Goal: Information Seeking & Learning: Compare options

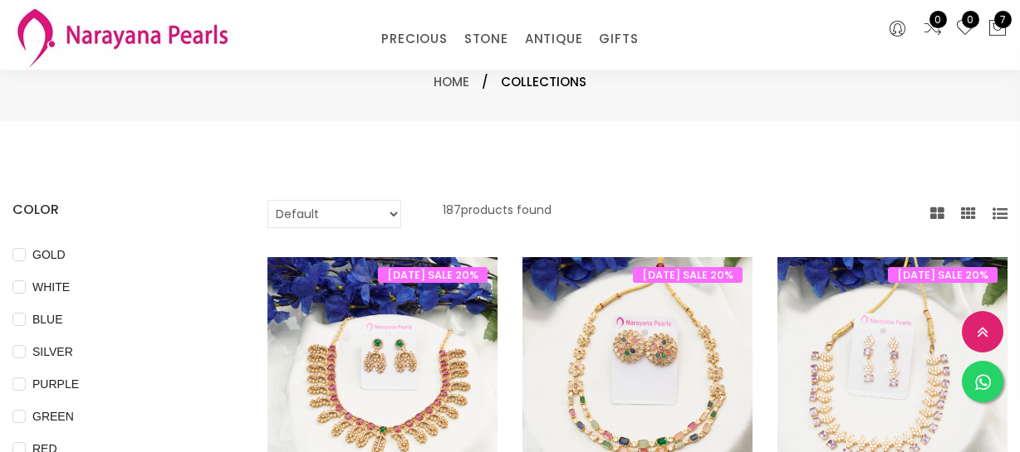
select select "INR"
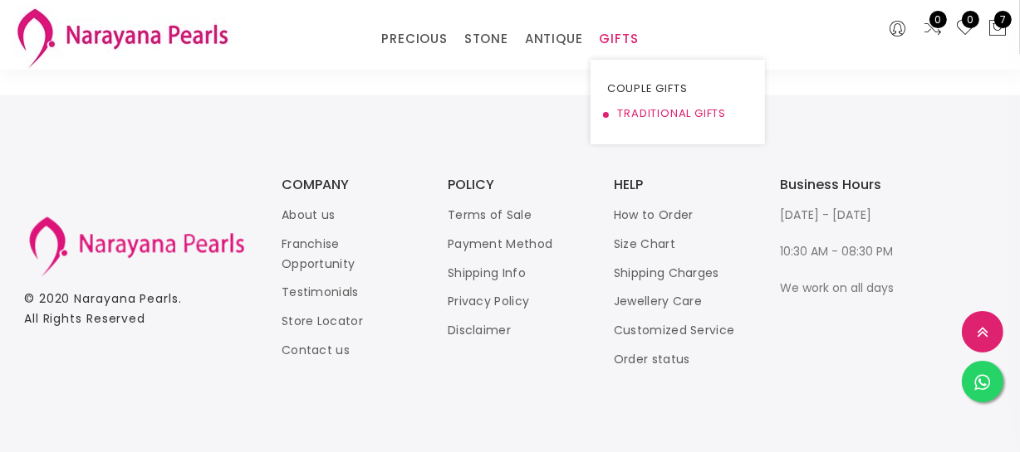
click at [636, 106] on link "TRADITIONAL GIFTS" at bounding box center [677, 113] width 141 height 25
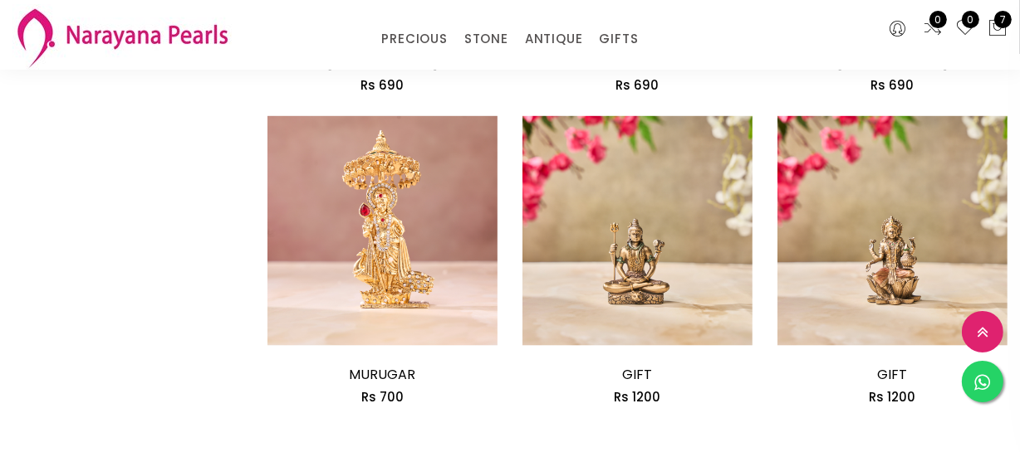
scroll to position [2189, 0]
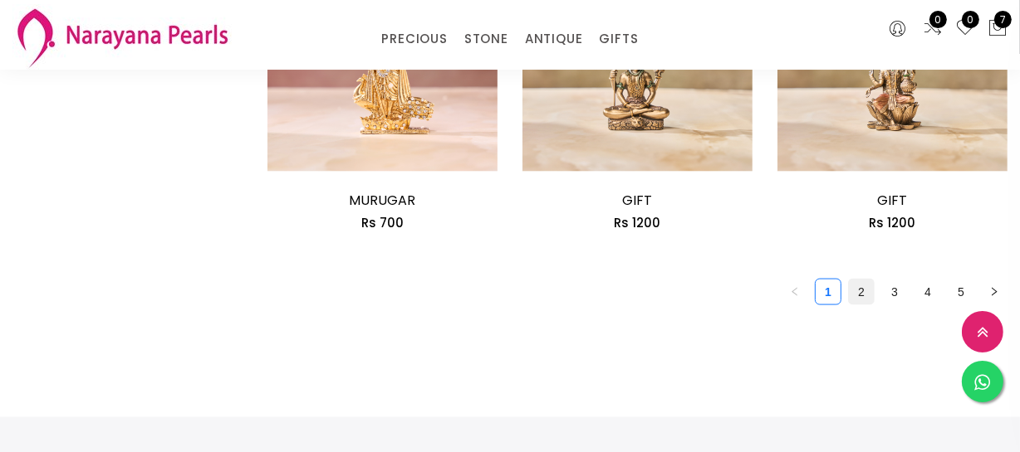
click at [861, 294] on link "2" at bounding box center [861, 292] width 25 height 25
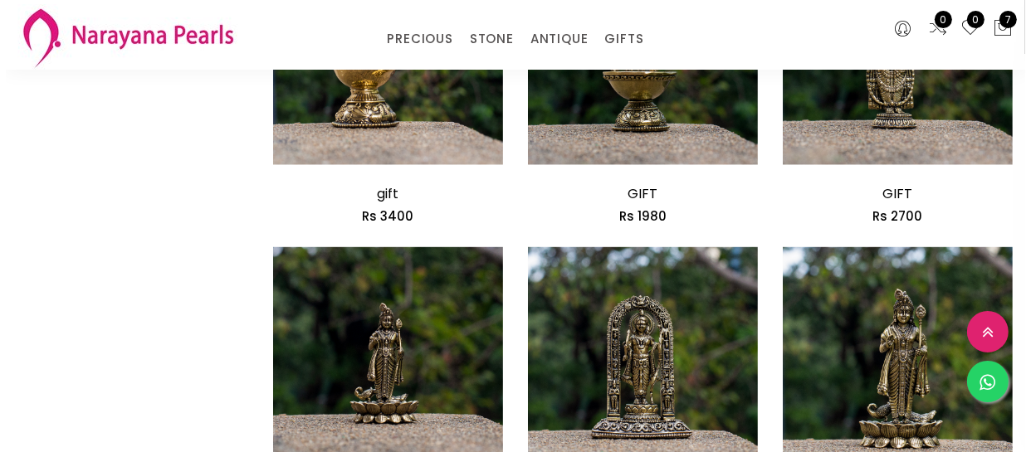
scroll to position [1886, 0]
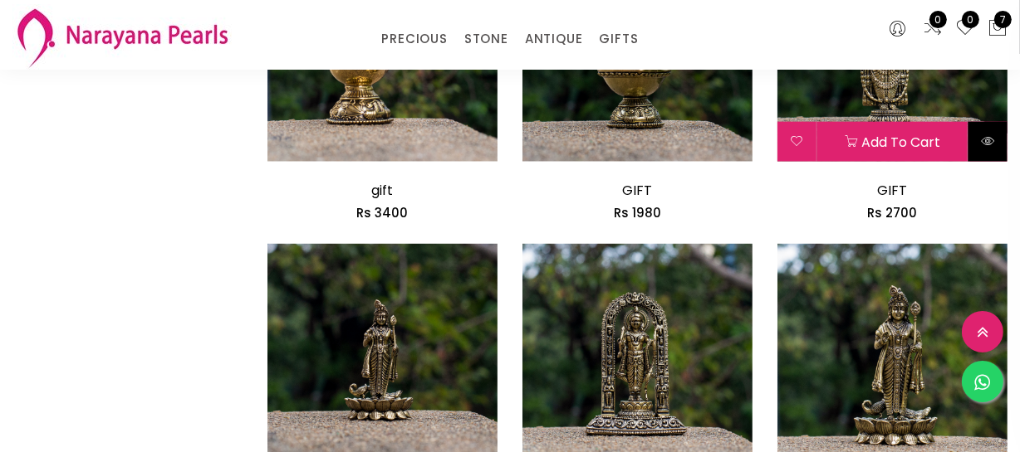
click at [985, 135] on icon at bounding box center [987, 141] width 13 height 13
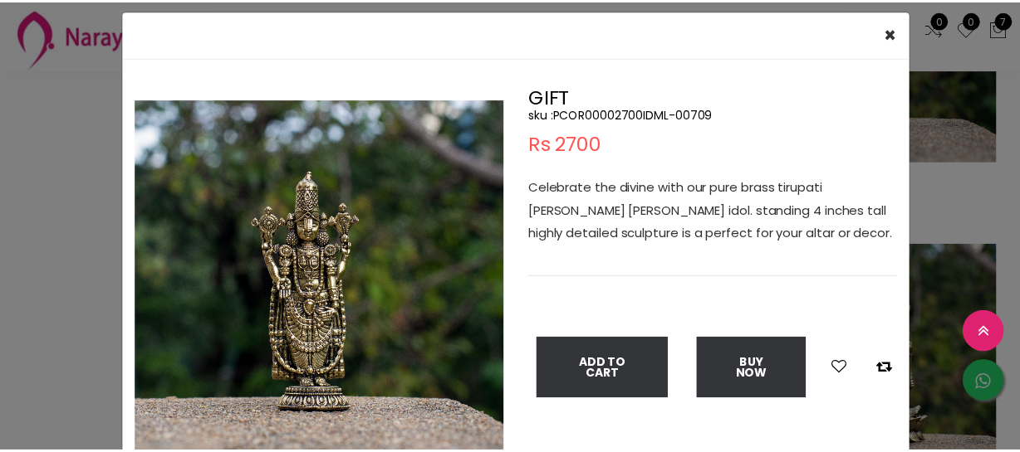
scroll to position [75, 0]
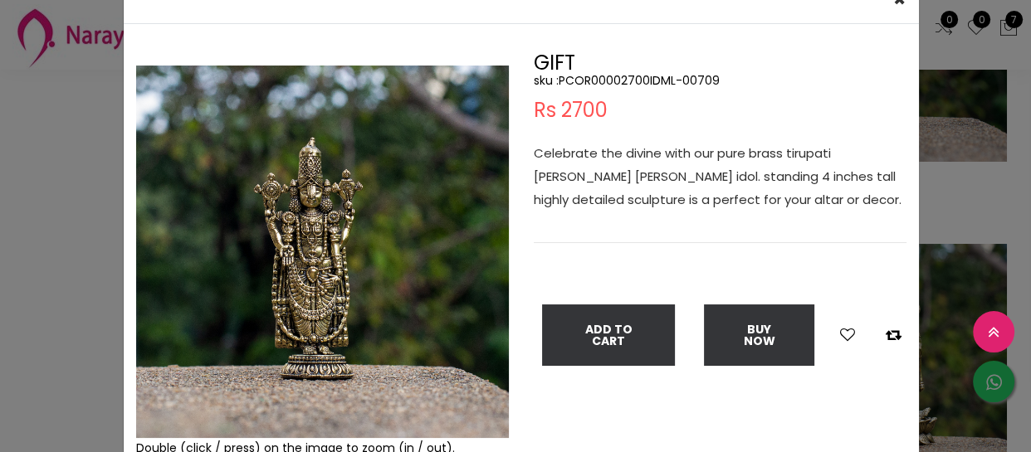
click at [13, 174] on div "× Close Double (click / press) on the image to zoom (in / out). GIFT sku : PCOR…" at bounding box center [515, 226] width 1031 height 452
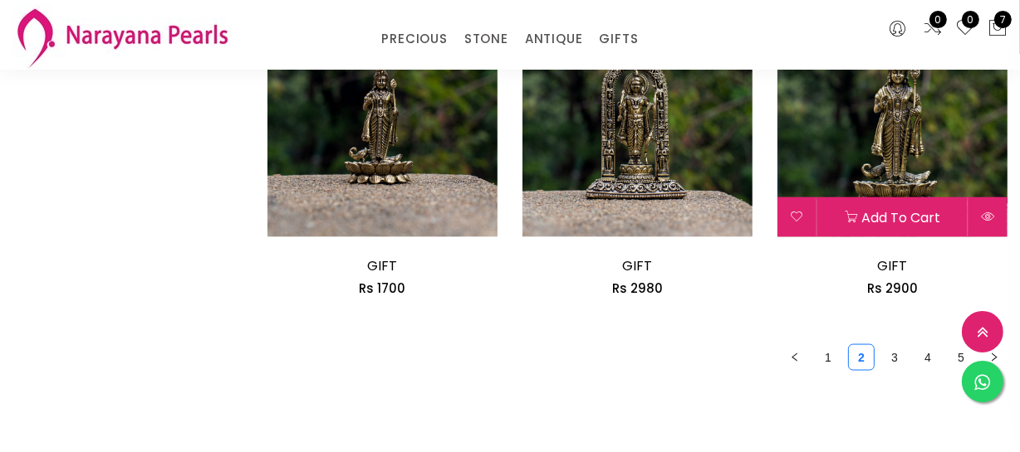
scroll to position [2264, 0]
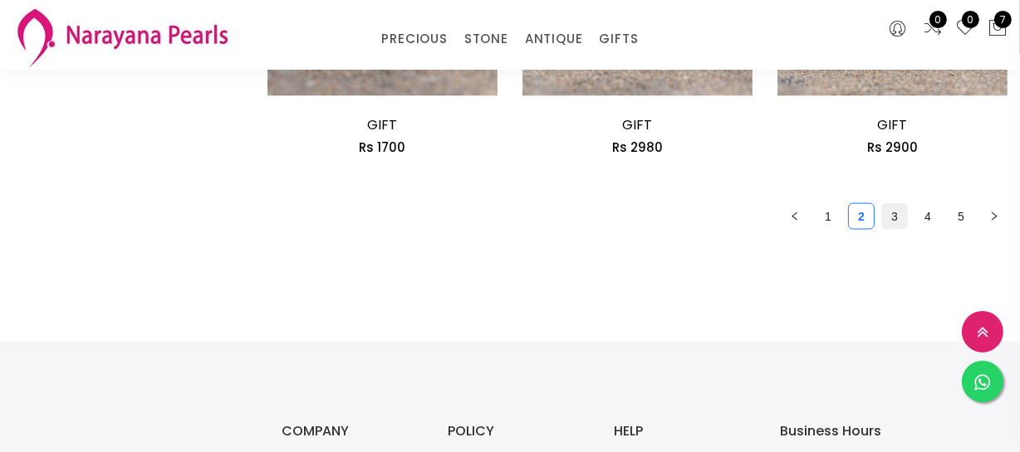
click at [899, 224] on link "3" at bounding box center [894, 216] width 25 height 25
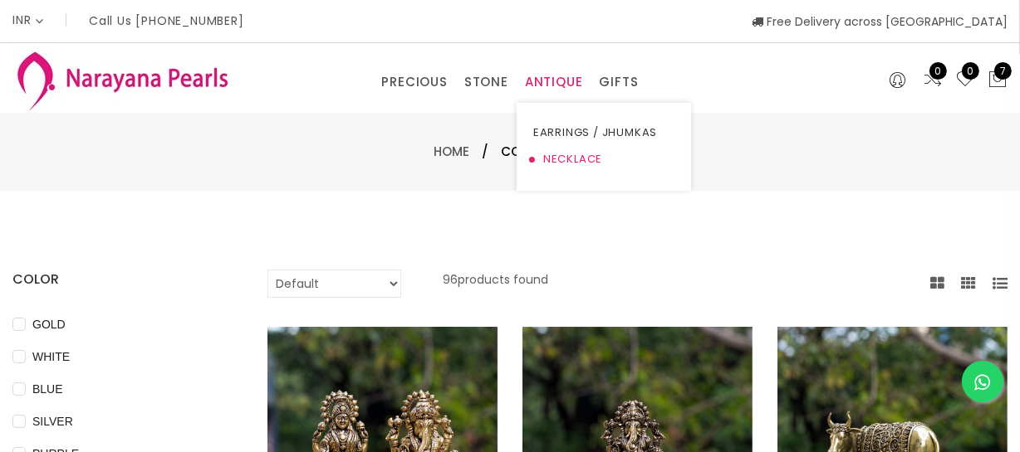
click at [563, 160] on link "NECKLACE" at bounding box center [603, 159] width 141 height 27
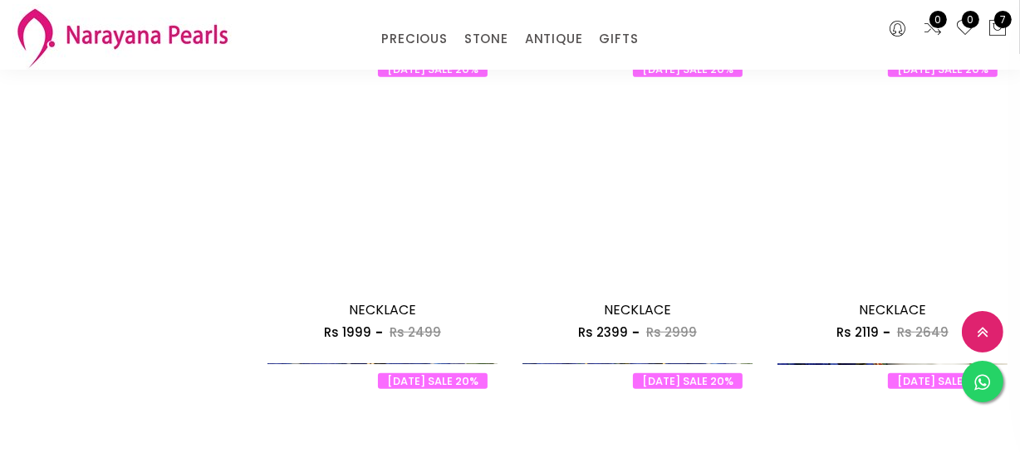
scroll to position [1132, 0]
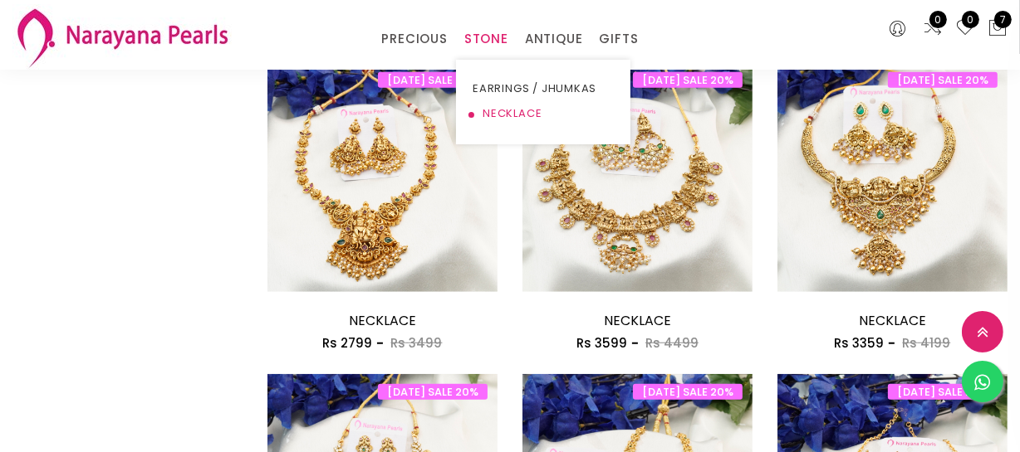
click at [487, 110] on link "NECKLACE" at bounding box center [542, 113] width 141 height 25
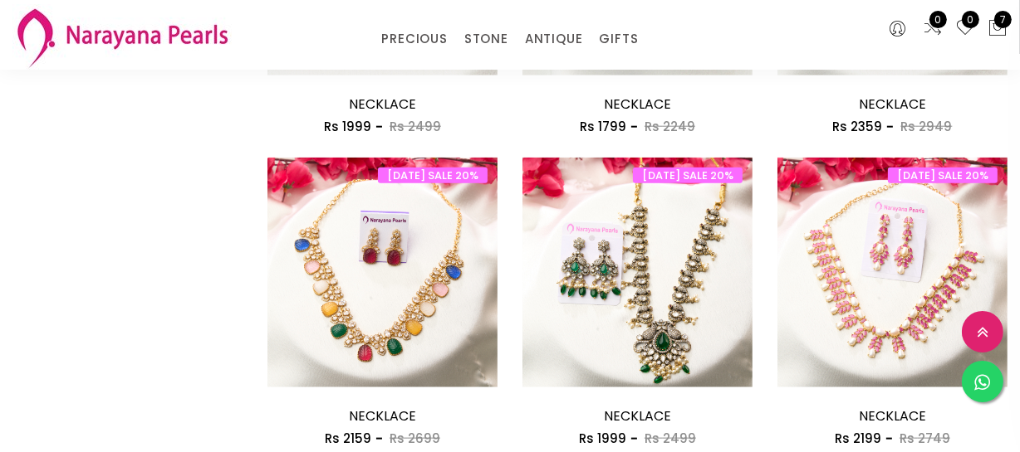
scroll to position [1509, 0]
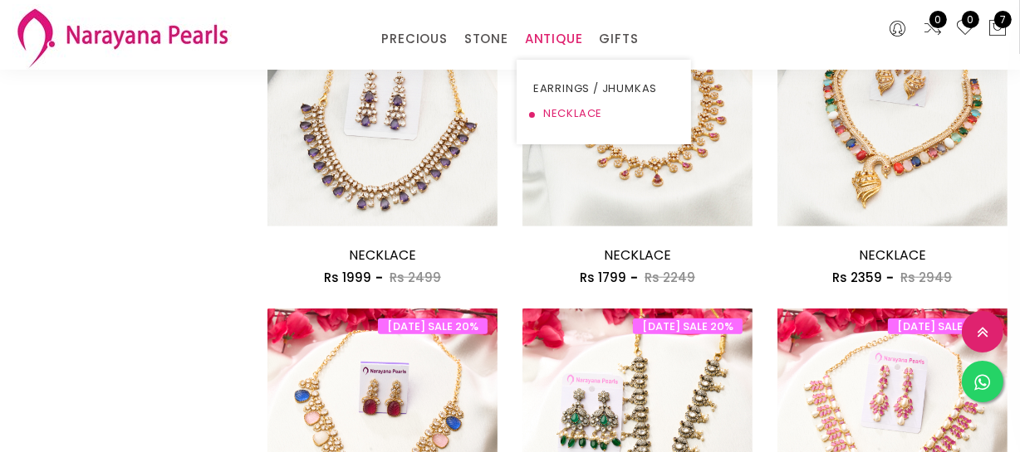
click at [556, 110] on link "NECKLACE" at bounding box center [603, 113] width 141 height 25
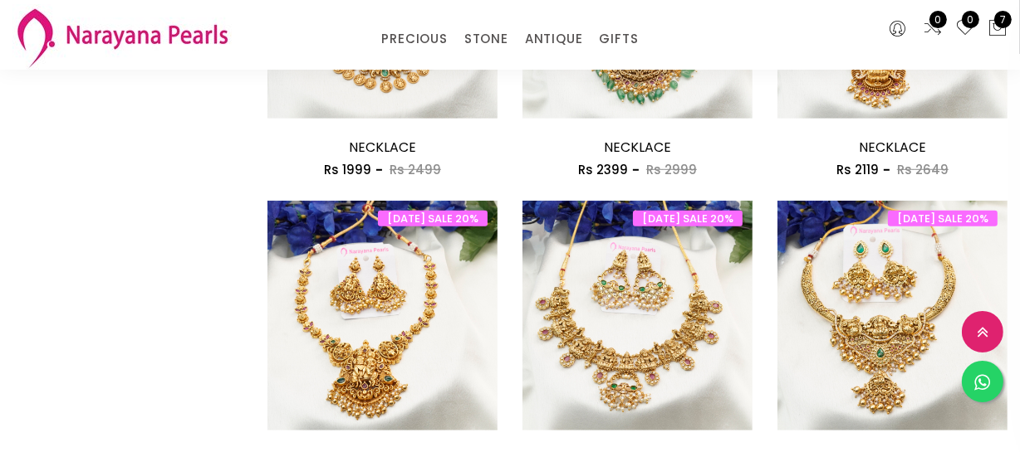
scroll to position [1132, 0]
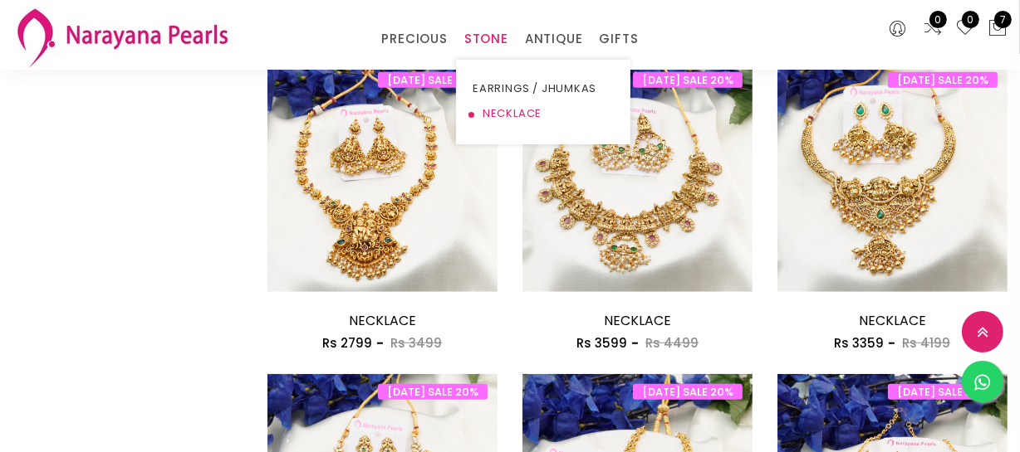
click at [506, 110] on link "NECKLACE" at bounding box center [542, 113] width 141 height 25
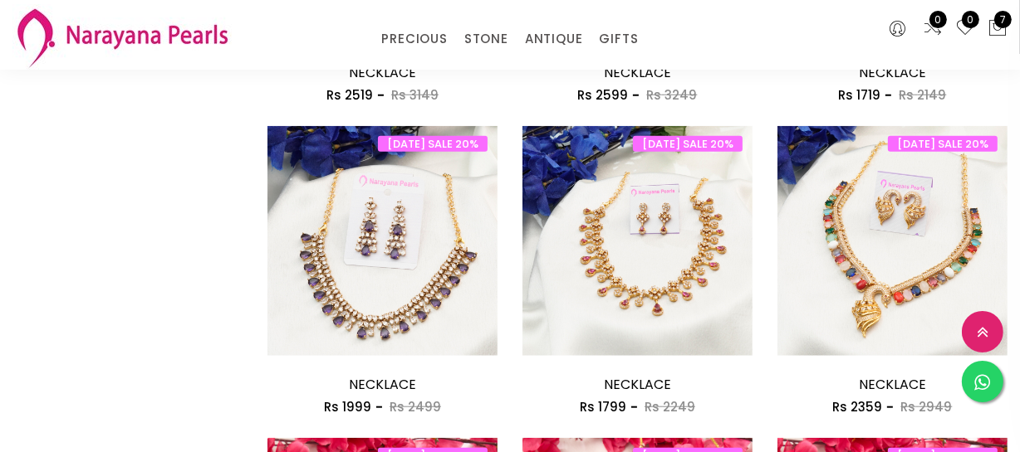
scroll to position [1509, 0]
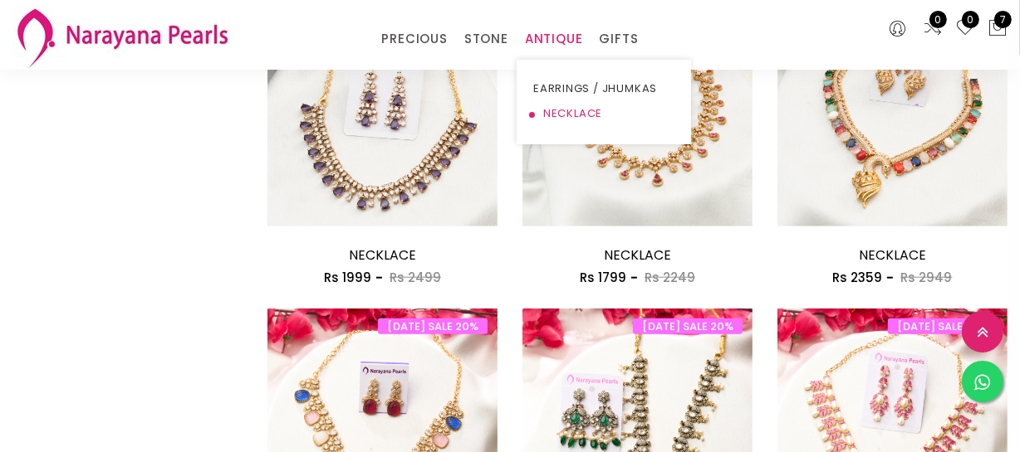
click at [565, 109] on link "NECKLACE" at bounding box center [603, 113] width 141 height 25
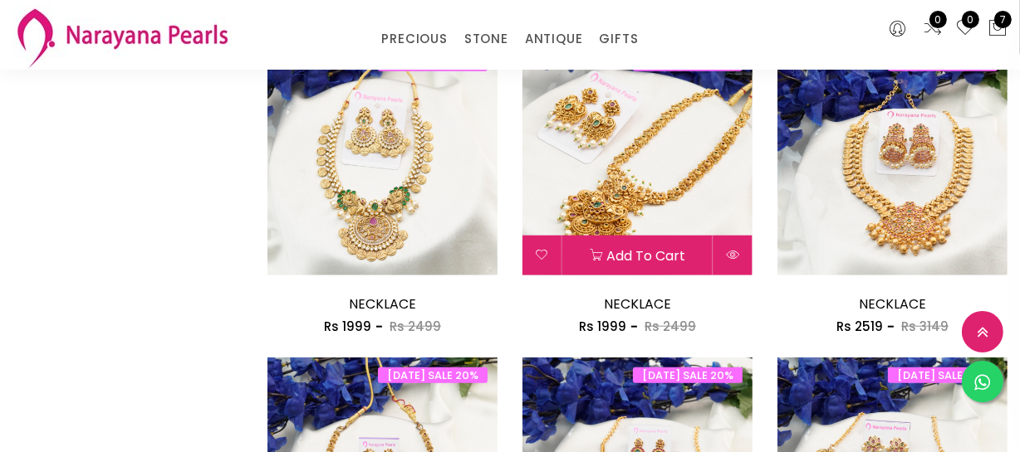
scroll to position [1434, 0]
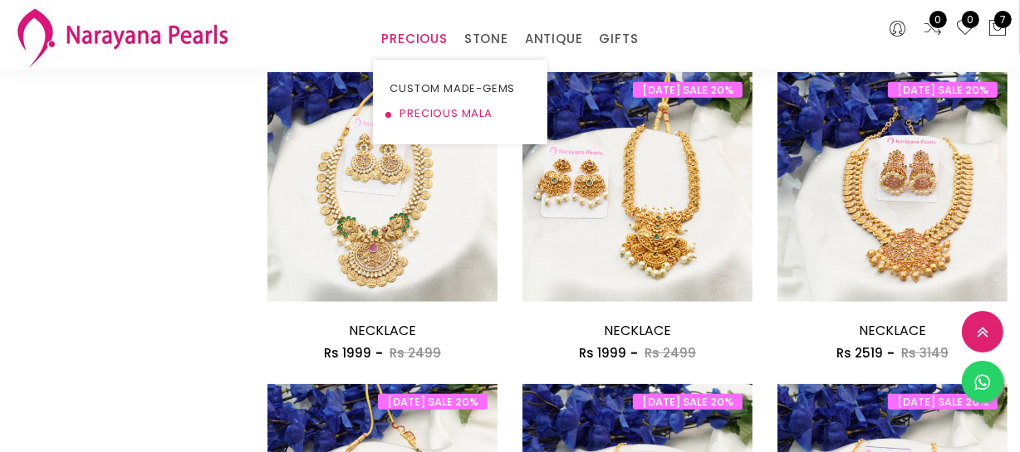
click at [437, 107] on link "PRECIOUS MALA" at bounding box center [459, 113] width 141 height 25
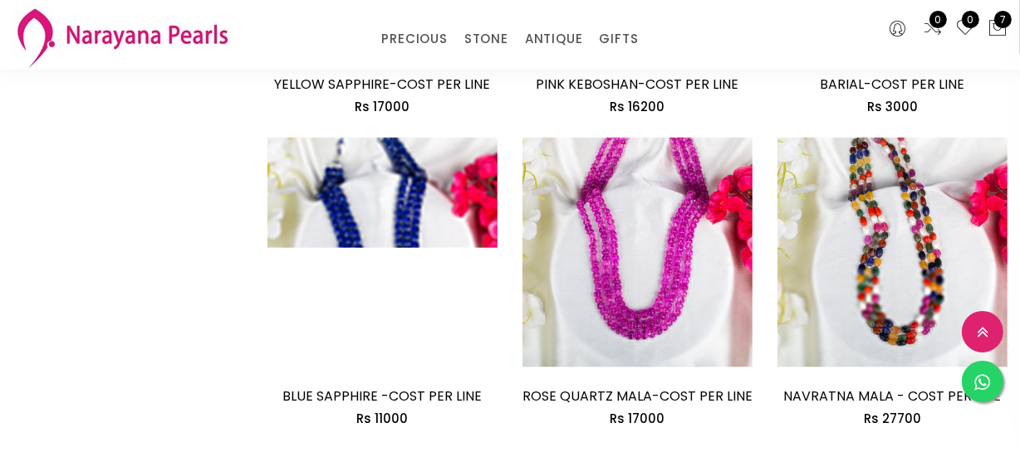
scroll to position [2199, 0]
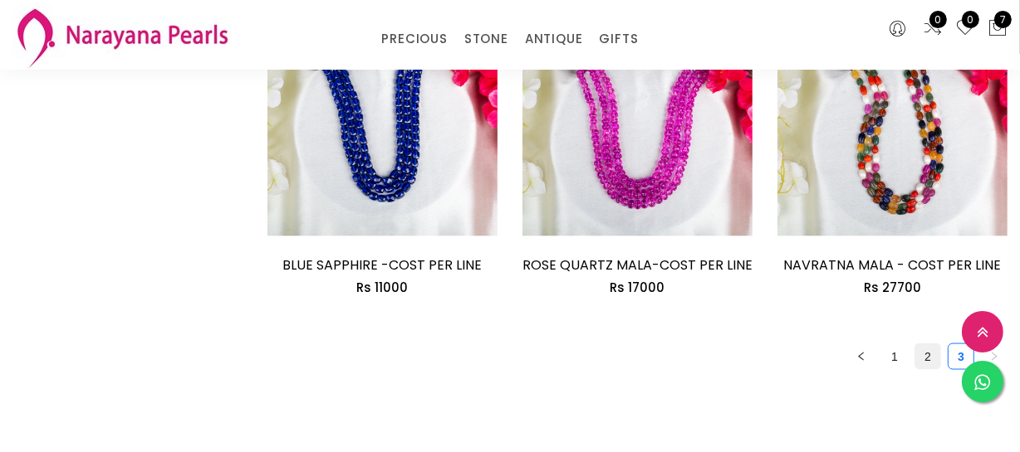
click at [928, 361] on link "2" at bounding box center [927, 357] width 25 height 25
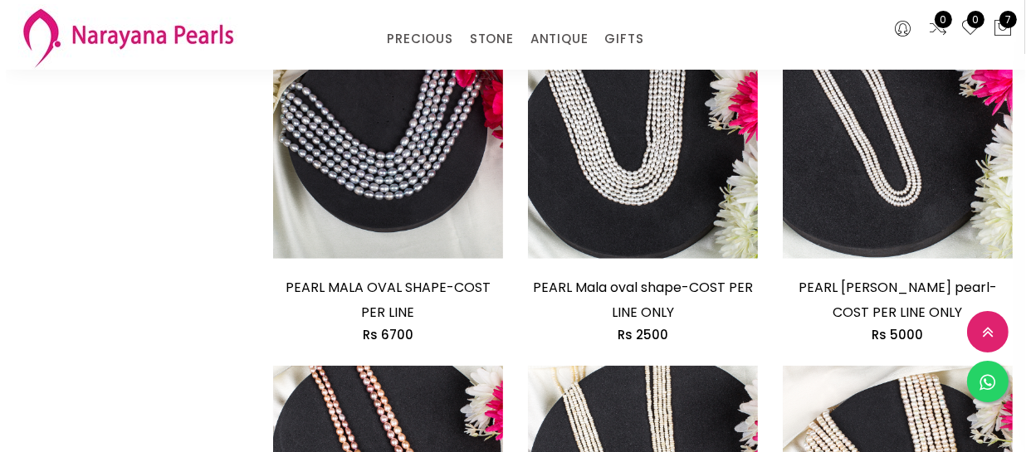
scroll to position [1283, 0]
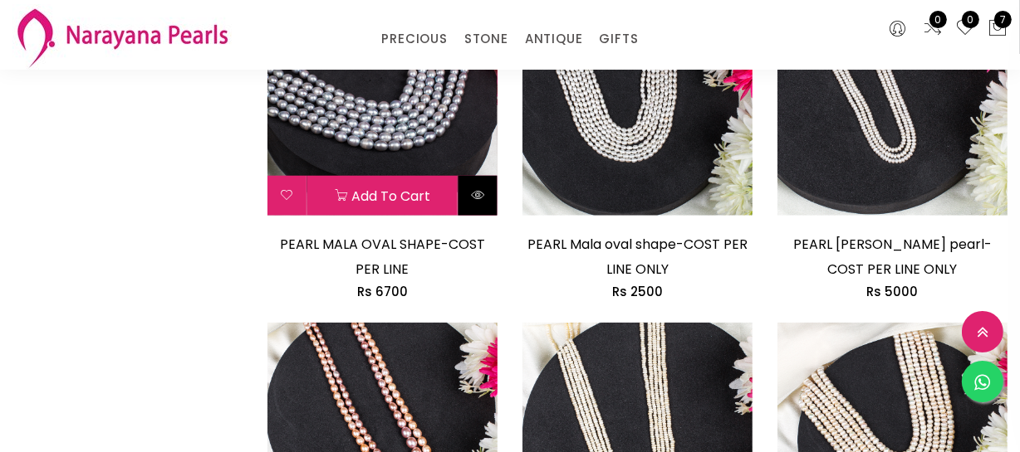
click at [468, 198] on button at bounding box center [477, 196] width 39 height 40
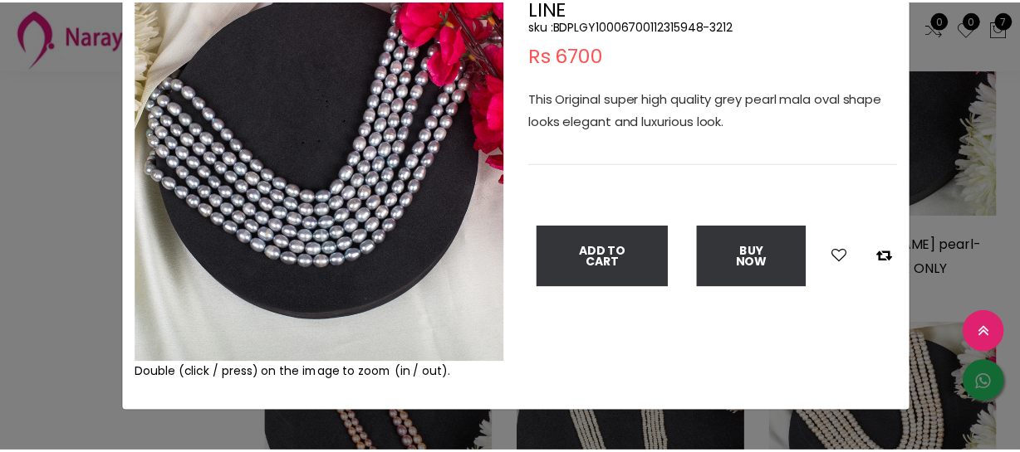
scroll to position [75, 0]
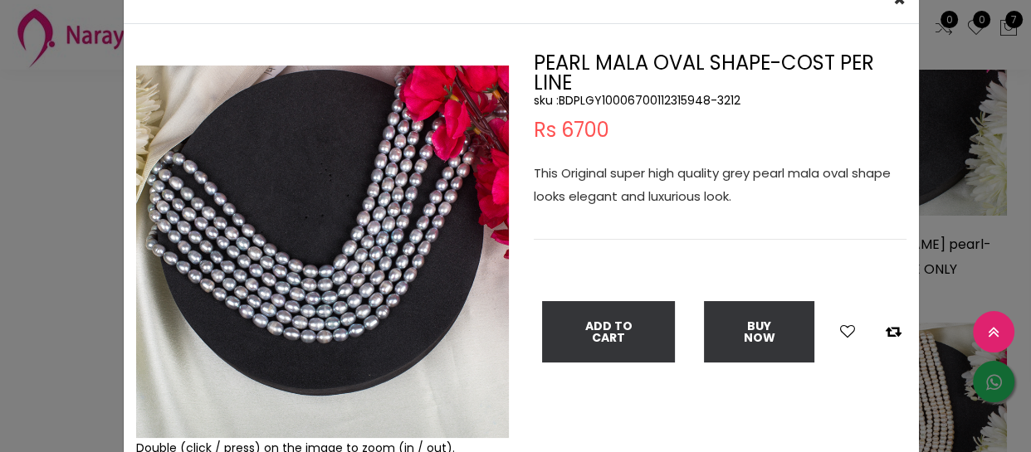
click at [67, 189] on div "× Close Double (click / press) on the image to zoom (in / out). PEARL MALA OVAL…" at bounding box center [515, 226] width 1031 height 452
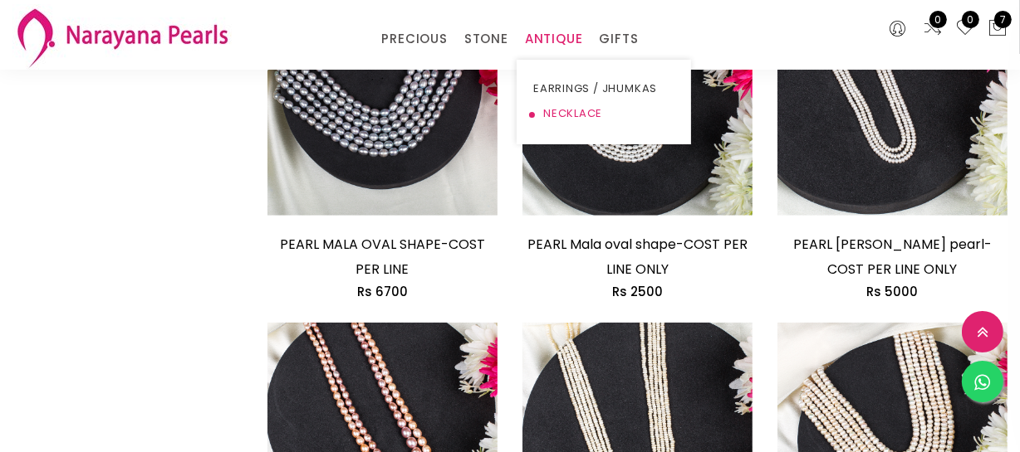
click at [565, 110] on link "NECKLACE" at bounding box center [603, 113] width 141 height 25
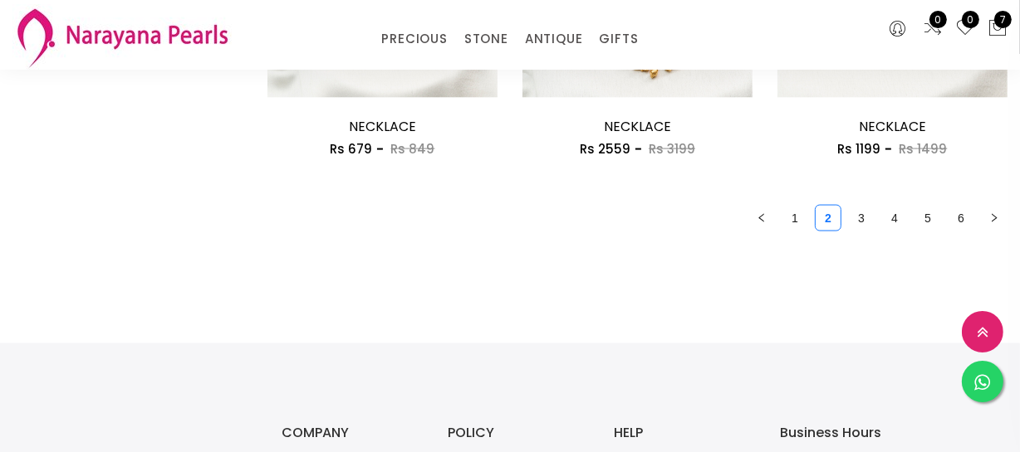
scroll to position [2264, 0]
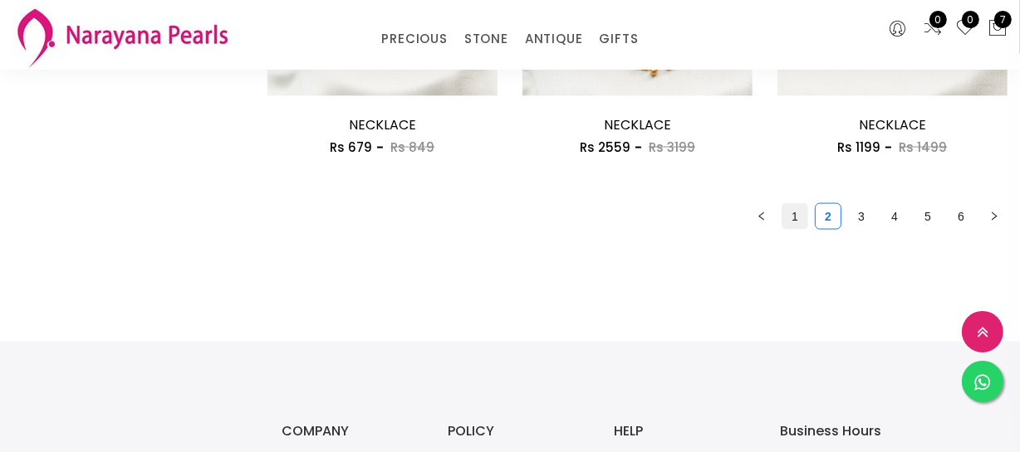
click at [805, 226] on link "1" at bounding box center [794, 216] width 25 height 25
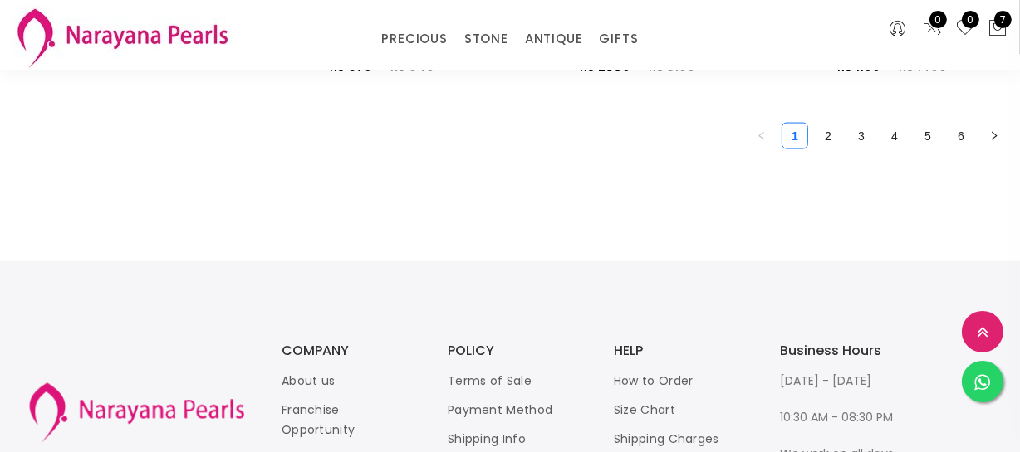
scroll to position [2340, 0]
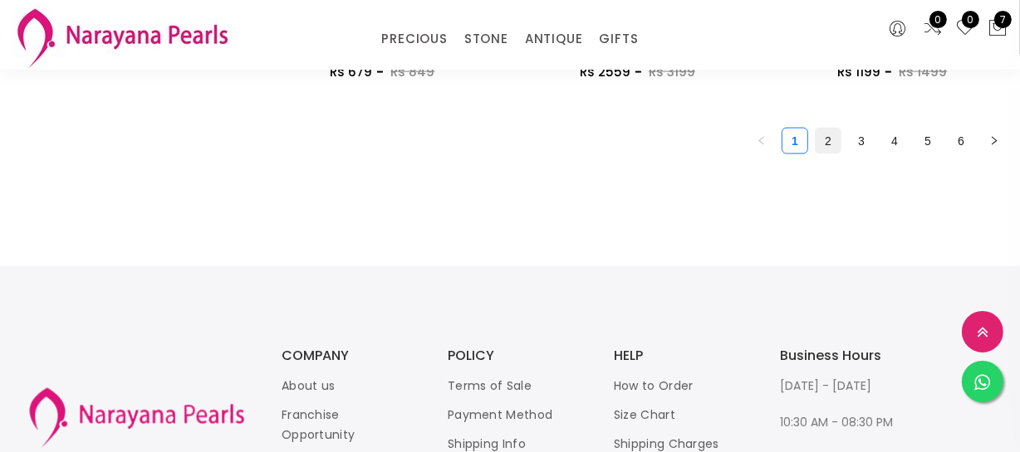
click at [834, 149] on link "2" at bounding box center [827, 141] width 25 height 25
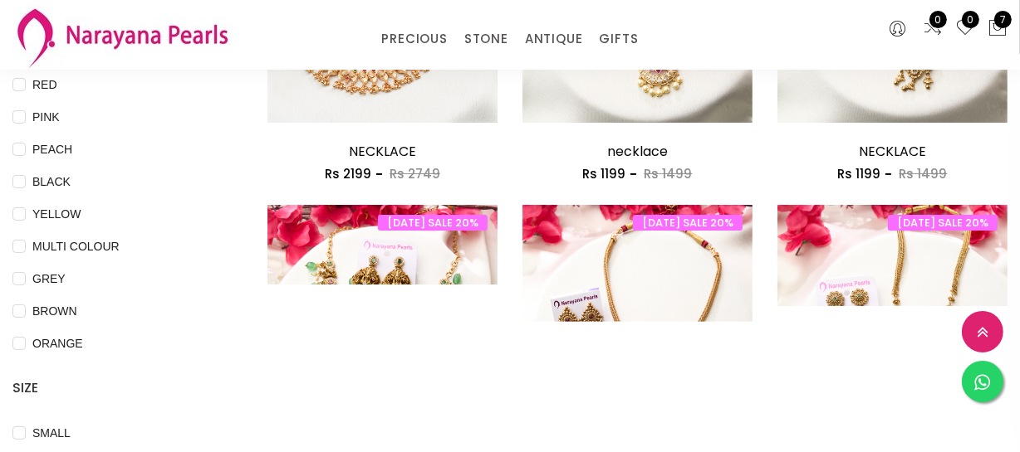
scroll to position [377, 0]
